Goal: Task Accomplishment & Management: Use online tool/utility

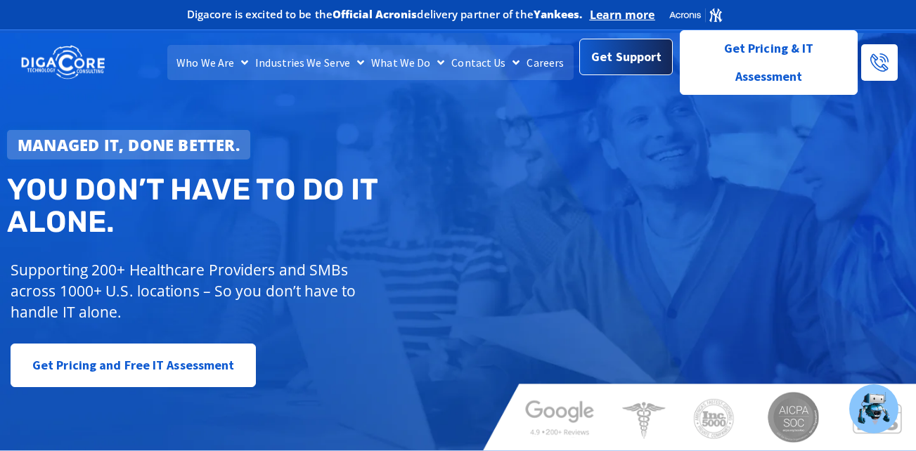
click at [615, 70] on span "Get Support" at bounding box center [626, 57] width 70 height 28
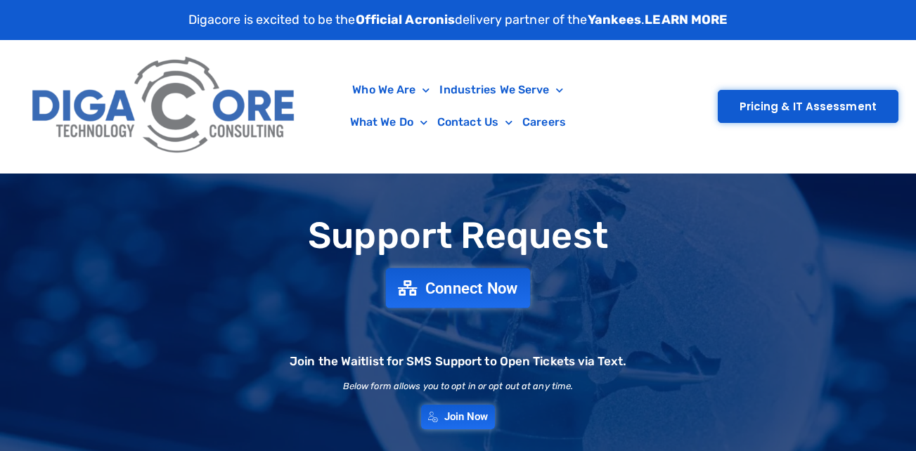
click at [458, 280] on span "Connect Now" at bounding box center [471, 287] width 93 height 15
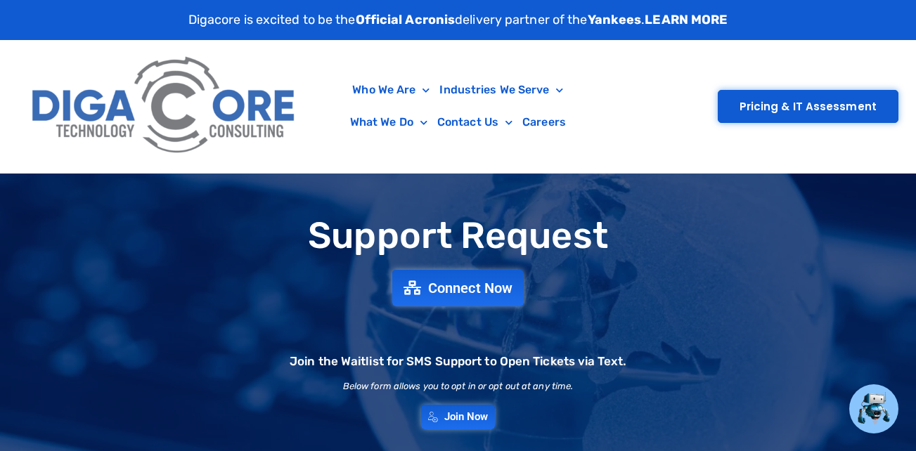
click at [320, 154] on div "Who We Are About Us Our Leadership Testimonials Blog Industries We Serve Health…" at bounding box center [458, 106] width 881 height 133
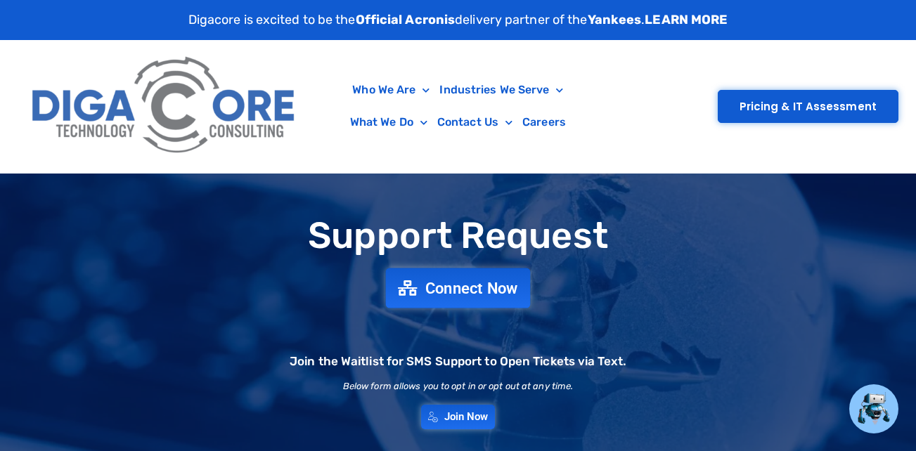
click at [434, 285] on span "Connect Now" at bounding box center [471, 287] width 93 height 15
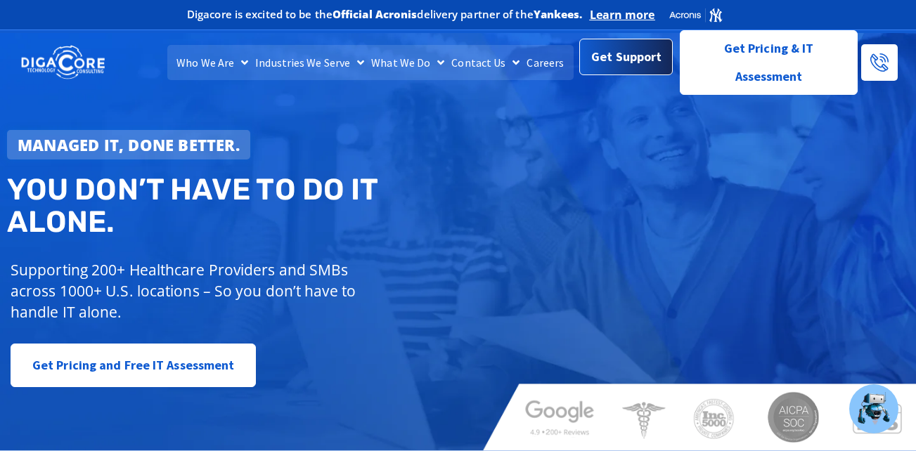
click at [621, 70] on span "Get Support" at bounding box center [626, 57] width 70 height 28
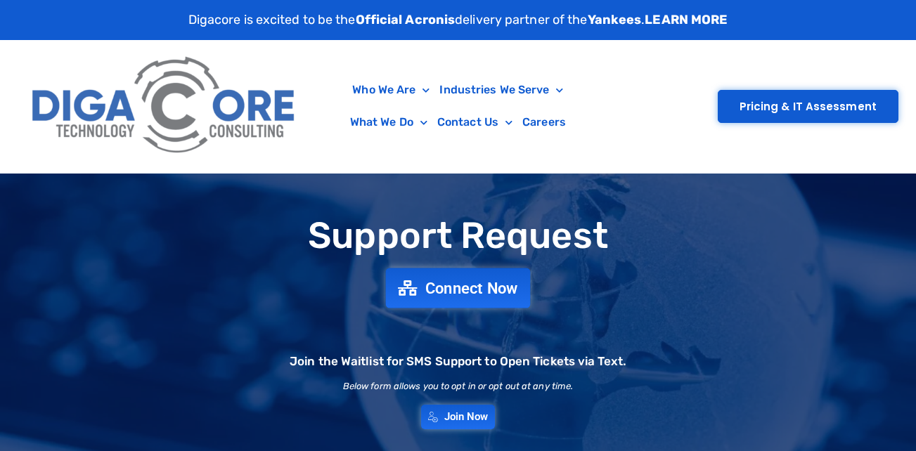
click at [411, 294] on icon at bounding box center [408, 287] width 20 height 15
